Goal: Information Seeking & Learning: Find specific fact

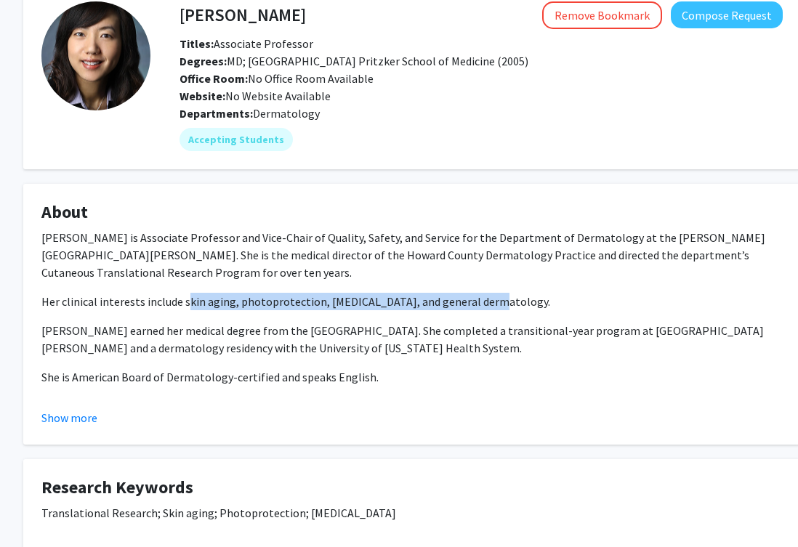
scroll to position [148, 24]
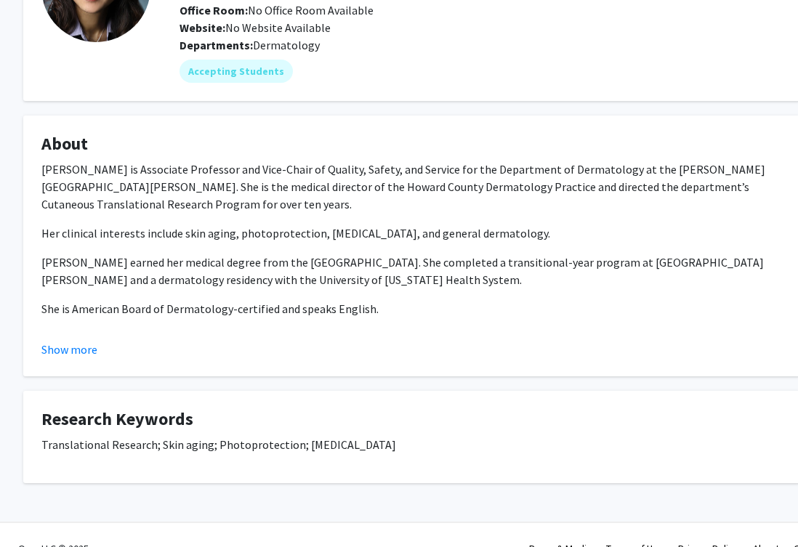
click at [315, 217] on div "[PERSON_NAME] is Associate Professor and Vice-Chair of Quality, Safety, and Ser…" at bounding box center [411, 254] width 741 height 186
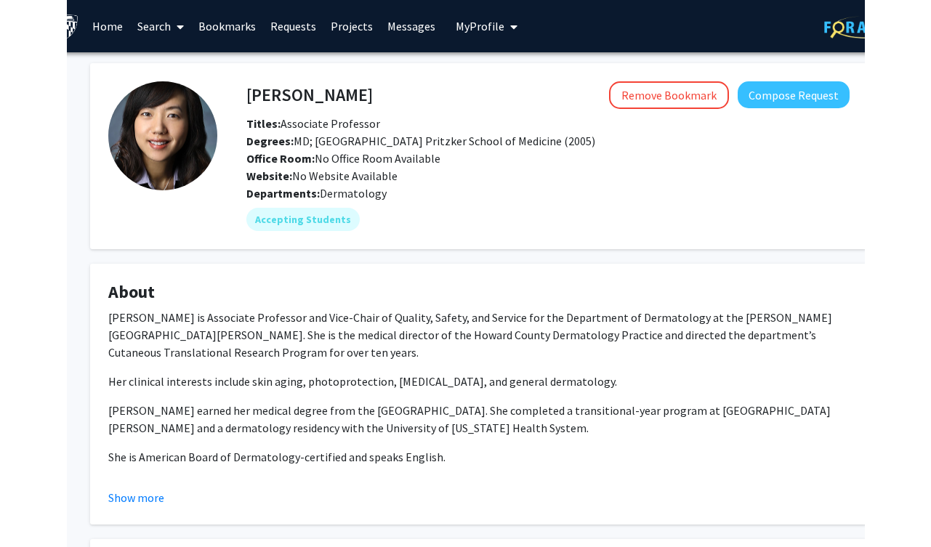
scroll to position [0, 0]
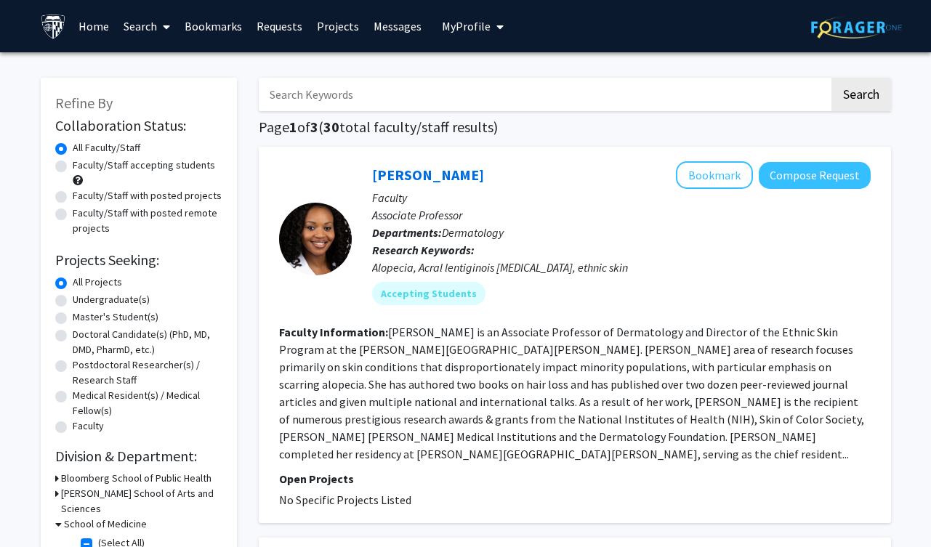
click at [349, 101] on input "Search Keywords" at bounding box center [544, 94] width 570 height 33
type input "n"
type input "[PERSON_NAME]"
click at [675, 78] on button "Search" at bounding box center [861, 94] width 60 height 33
checkbox input "false"
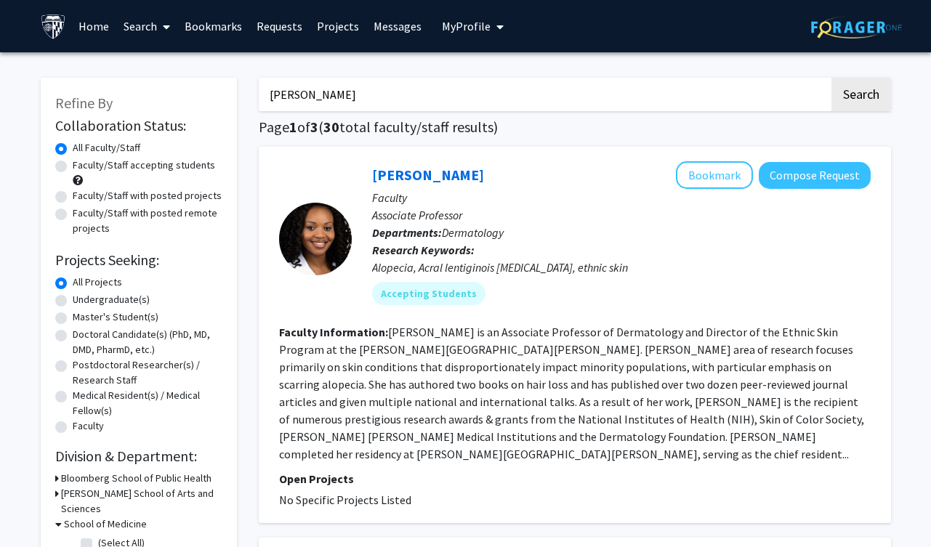
checkbox input "false"
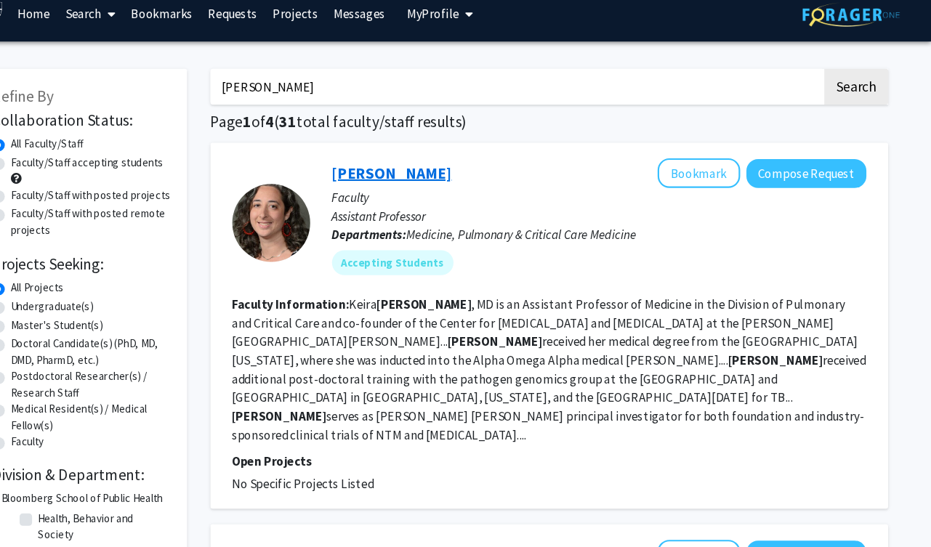
click at [435, 174] on link "[PERSON_NAME]" at bounding box center [428, 175] width 112 height 18
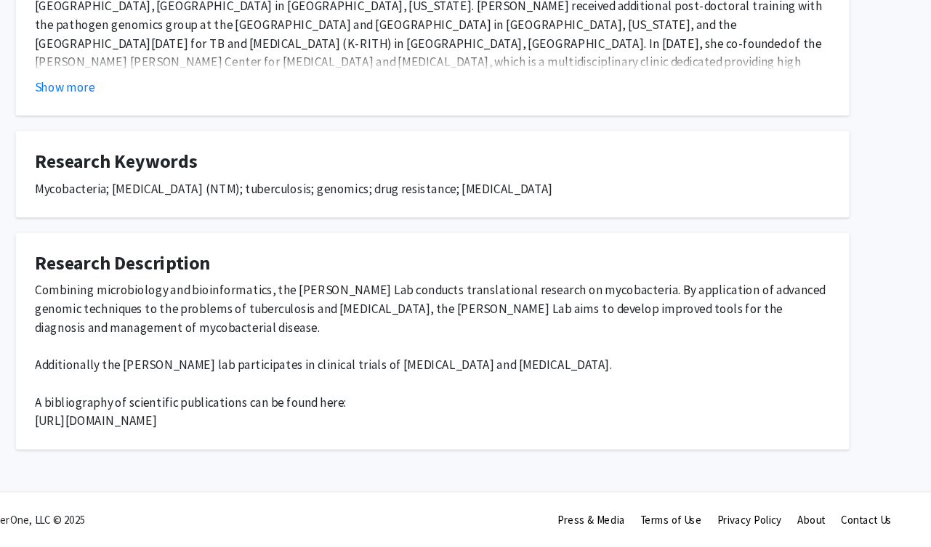
scroll to position [380, 0]
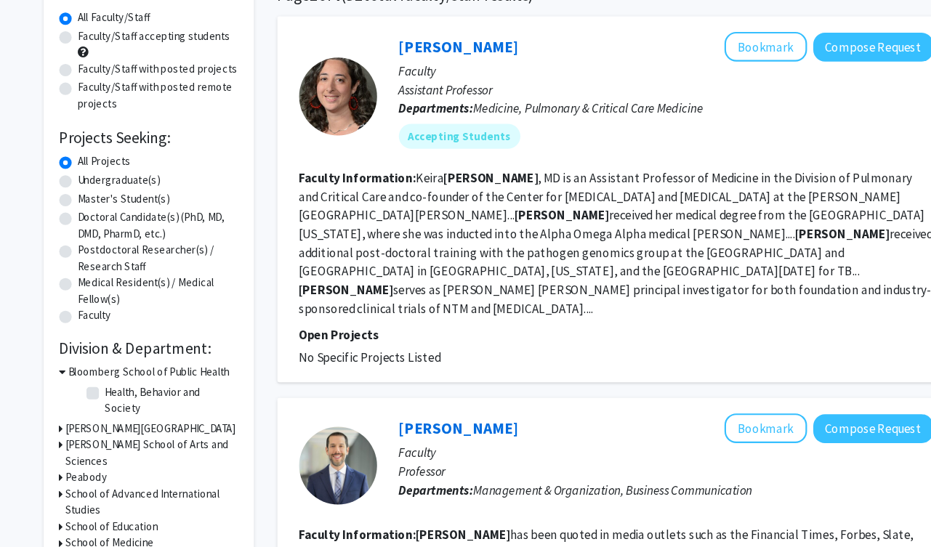
scroll to position [187, 0]
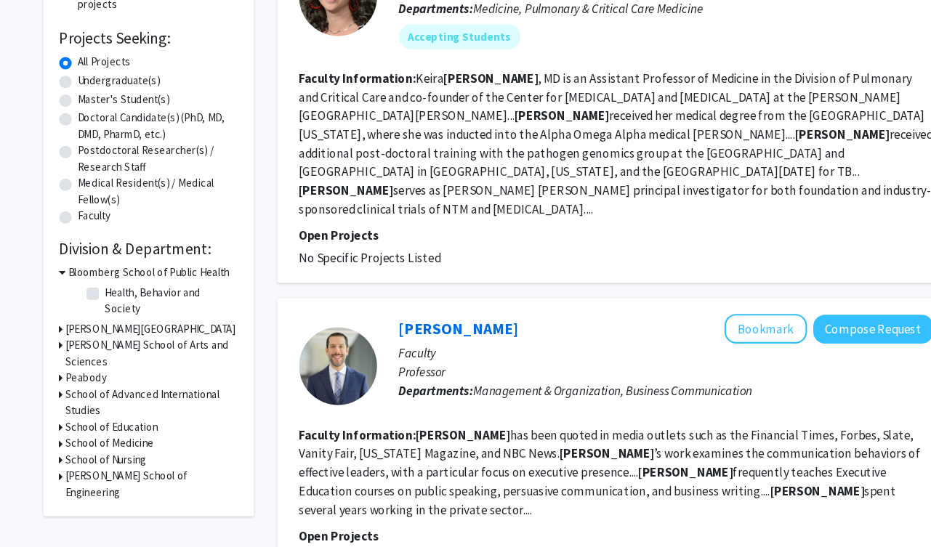
click at [86, 443] on h3 "School of Medicine" at bounding box center [102, 450] width 83 height 15
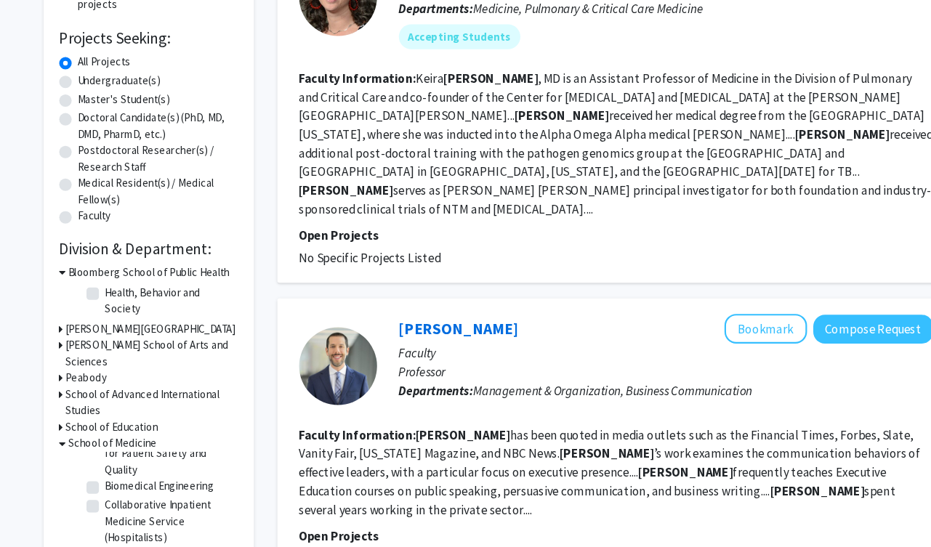
scroll to position [0, 0]
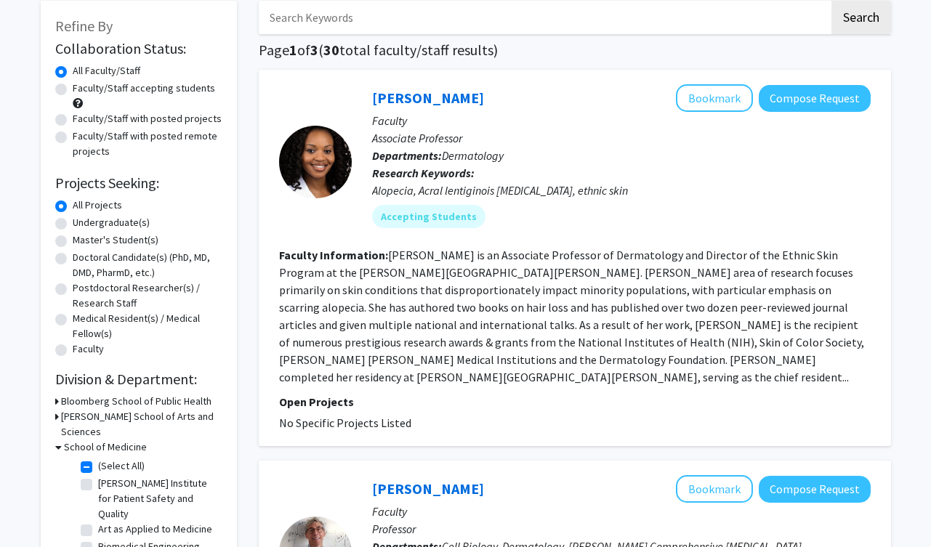
scroll to position [231, 0]
